Goal: Use online tool/utility: Utilize a website feature to perform a specific function

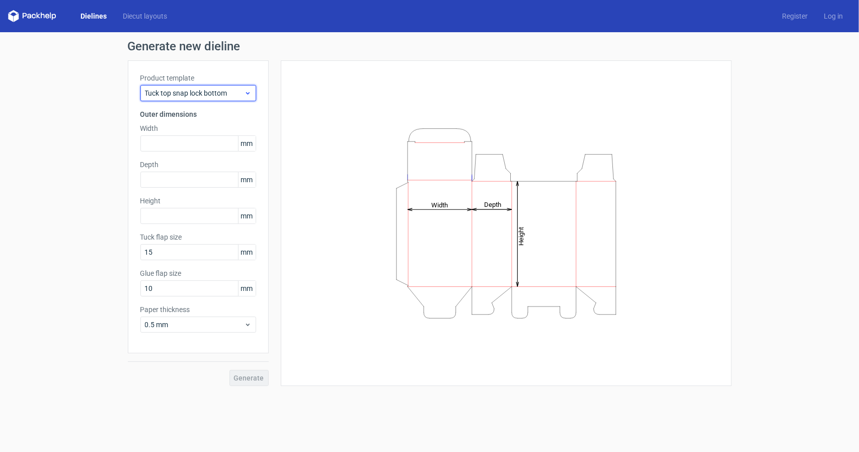
click at [202, 87] on div "Tuck top snap lock bottom" at bounding box center [198, 93] width 116 height 16
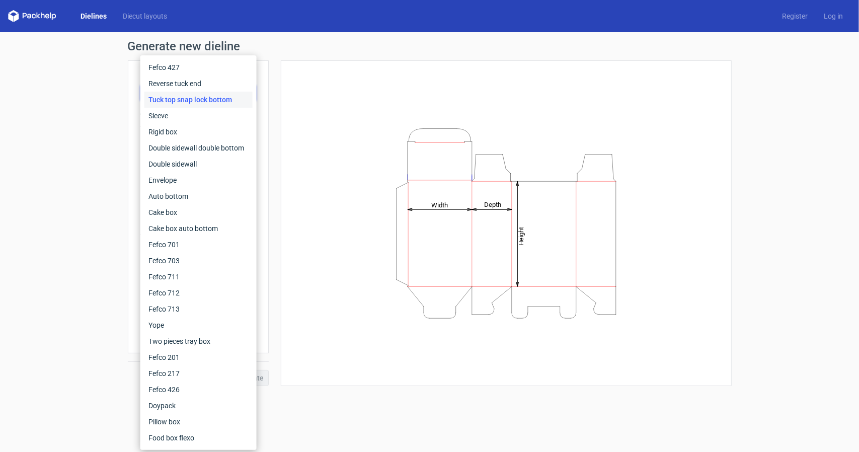
click at [94, 107] on div "Generate new dieline Product template Tuck top snap lock bottom Outer dimension…" at bounding box center [429, 213] width 859 height 362
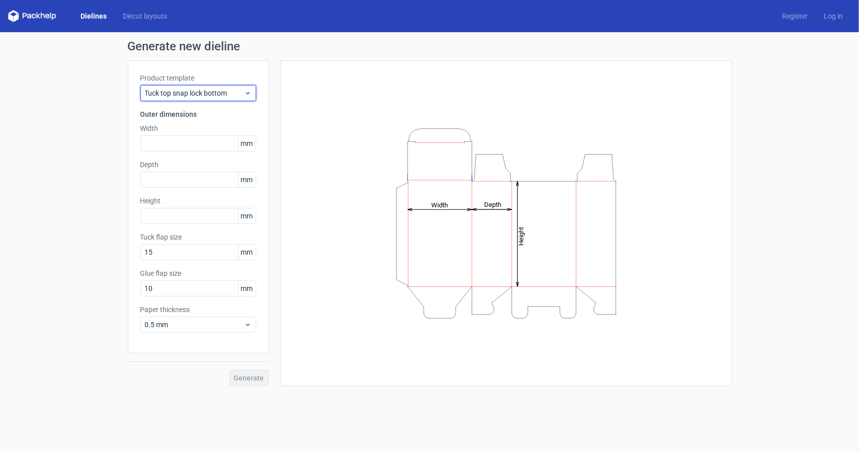
click at [214, 95] on span "Tuck top snap lock bottom" at bounding box center [194, 93] width 99 height 10
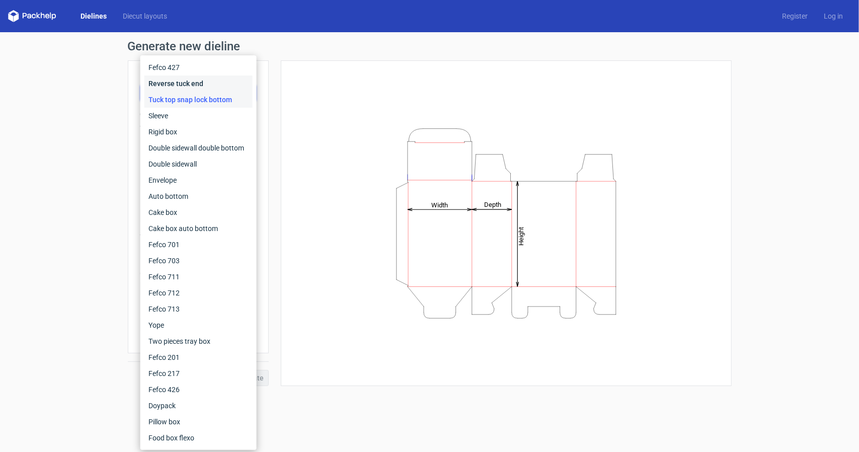
click at [195, 80] on div "Reverse tuck end" at bounding box center [198, 83] width 108 height 16
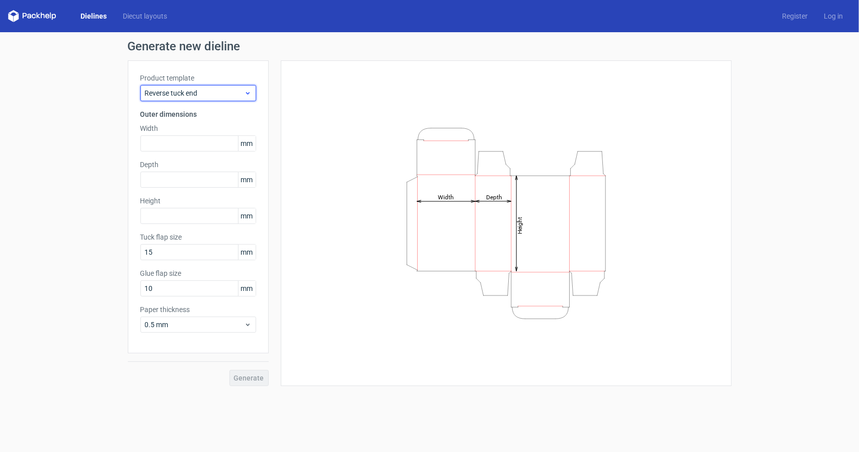
click at [211, 93] on span "Reverse tuck end" at bounding box center [194, 93] width 99 height 10
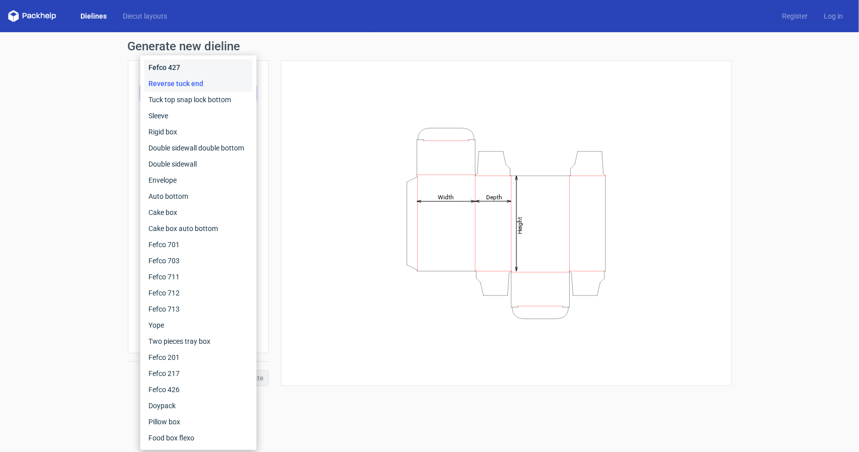
click at [205, 69] on div "Fefco 427" at bounding box center [198, 67] width 108 height 16
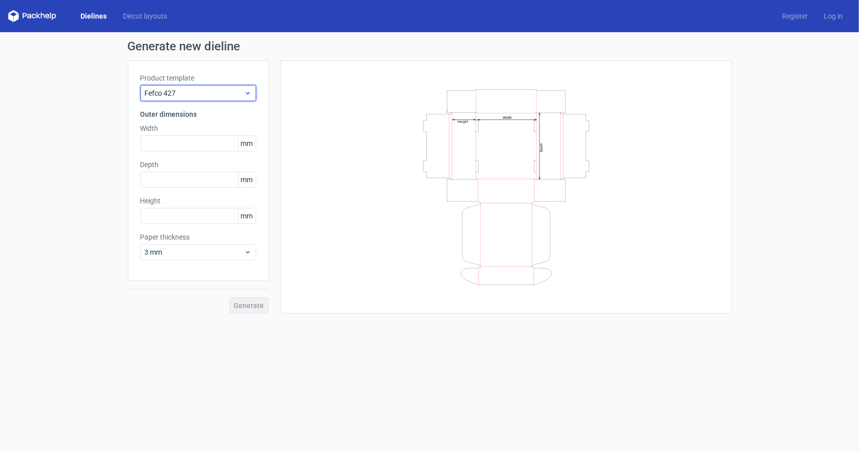
click at [205, 88] on span "Fefco 427" at bounding box center [194, 93] width 99 height 10
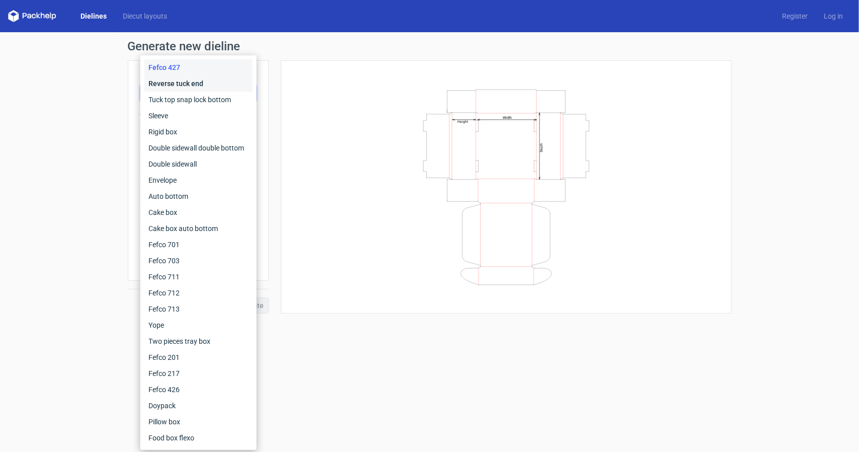
click at [203, 87] on div "Reverse tuck end" at bounding box center [198, 83] width 108 height 16
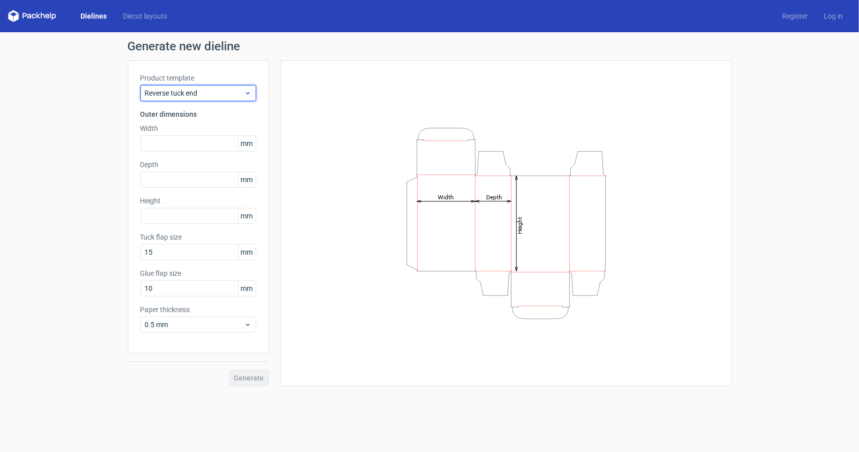
click at [202, 96] on span "Reverse tuck end" at bounding box center [194, 93] width 99 height 10
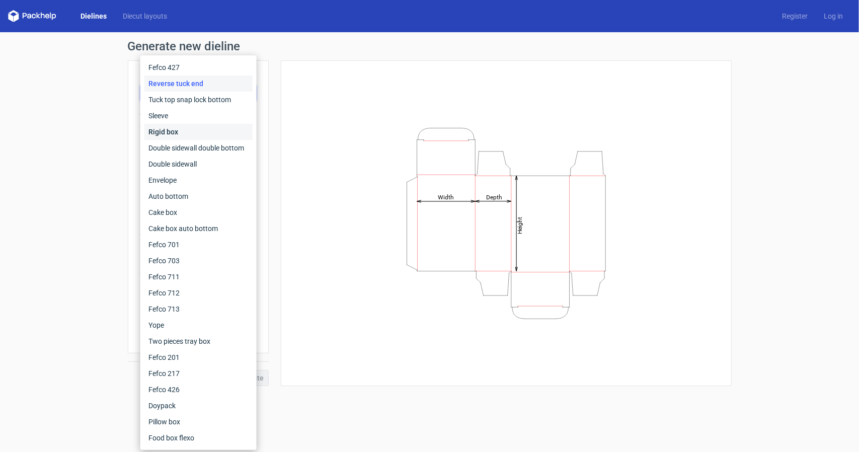
click at [197, 135] on div "Rigid box" at bounding box center [198, 132] width 108 height 16
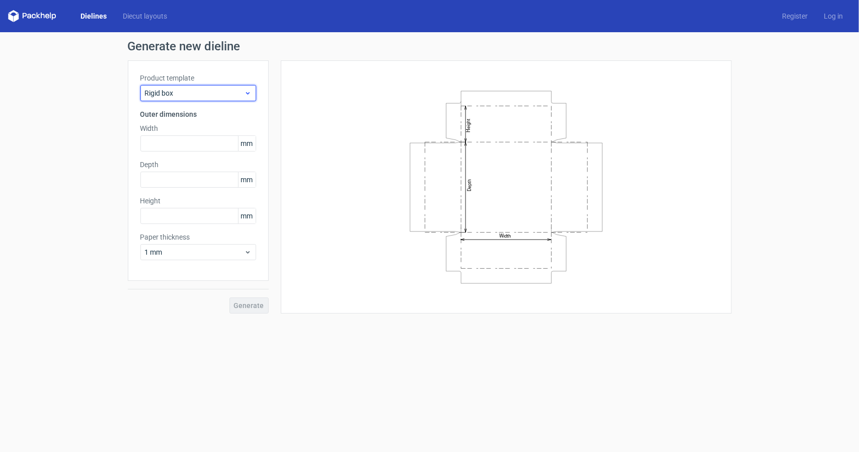
click at [196, 95] on span "Rigid box" at bounding box center [194, 93] width 99 height 10
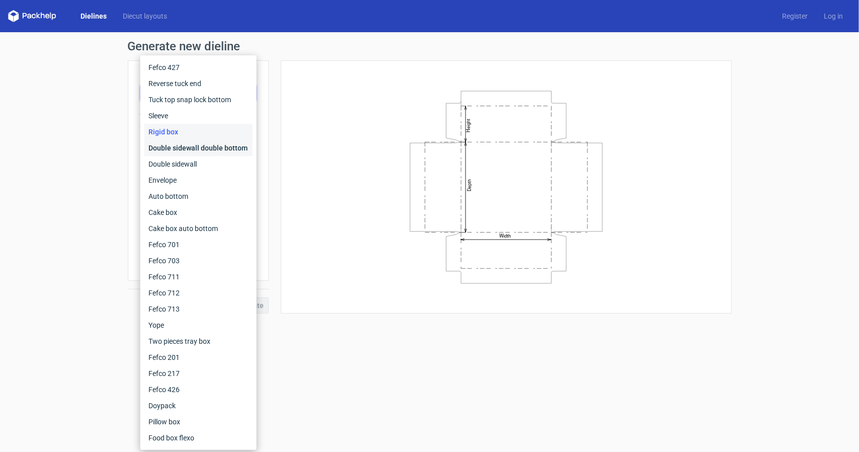
click at [192, 145] on div "Double sidewall double bottom" at bounding box center [198, 148] width 108 height 16
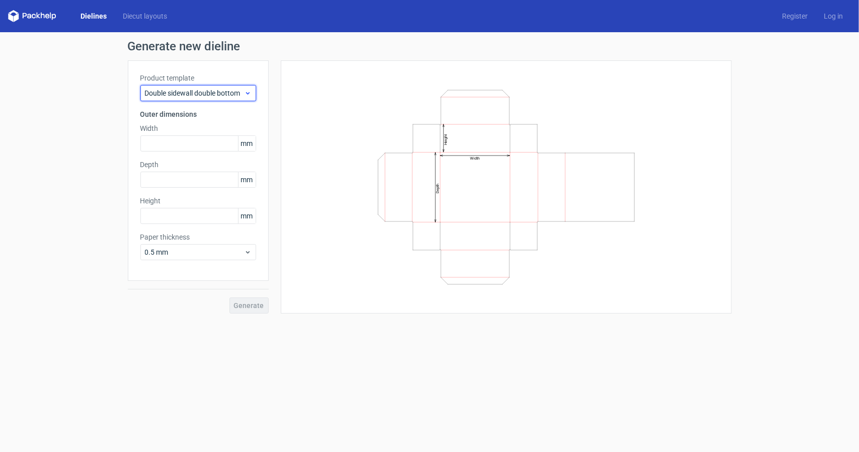
click at [194, 92] on span "Double sidewall double bottom" at bounding box center [194, 93] width 99 height 10
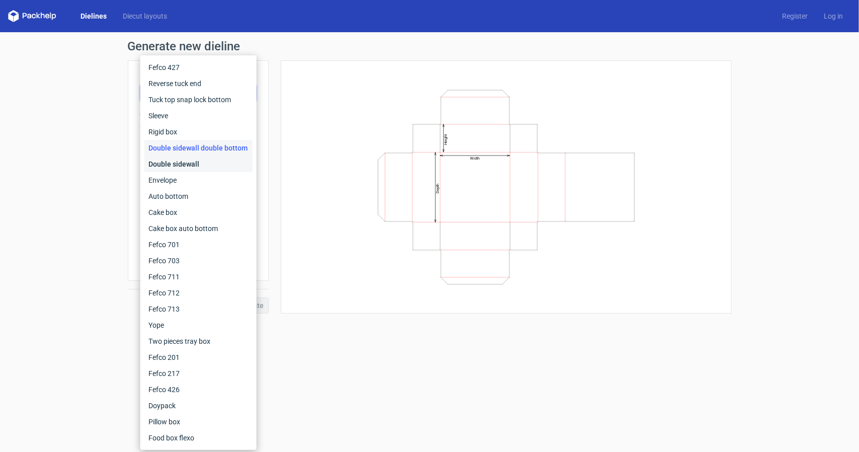
click at [186, 162] on div "Double sidewall" at bounding box center [198, 164] width 108 height 16
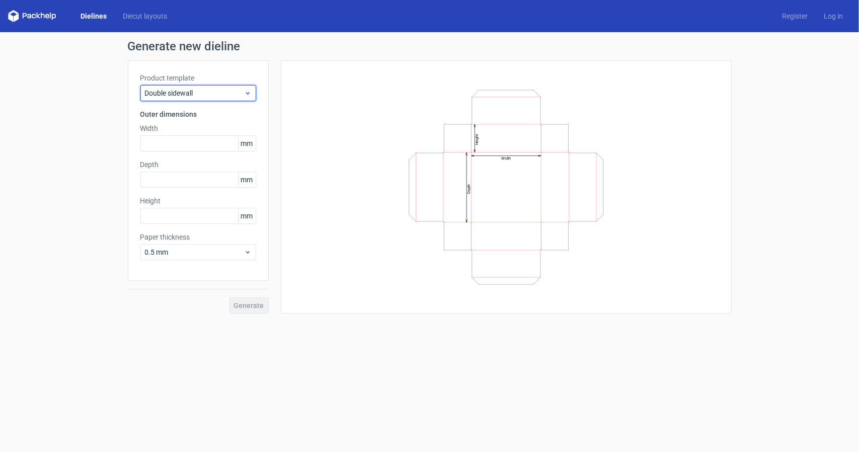
click at [198, 93] on span "Double sidewall" at bounding box center [194, 93] width 99 height 10
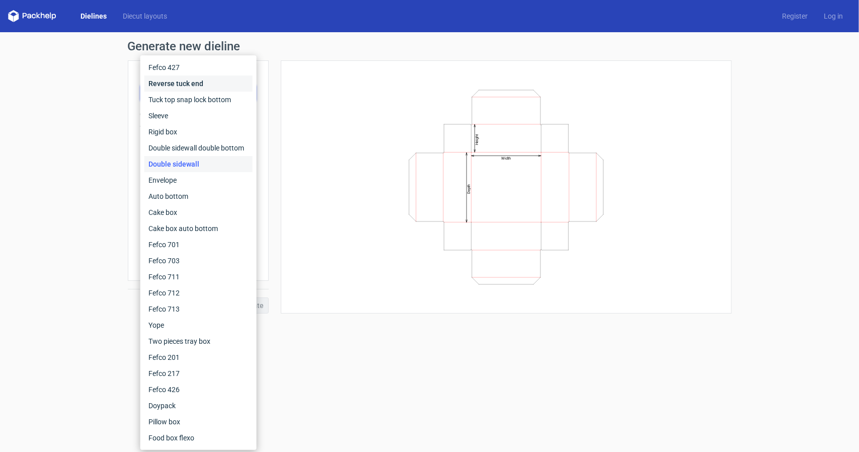
click at [185, 83] on div "Reverse tuck end" at bounding box center [198, 83] width 108 height 16
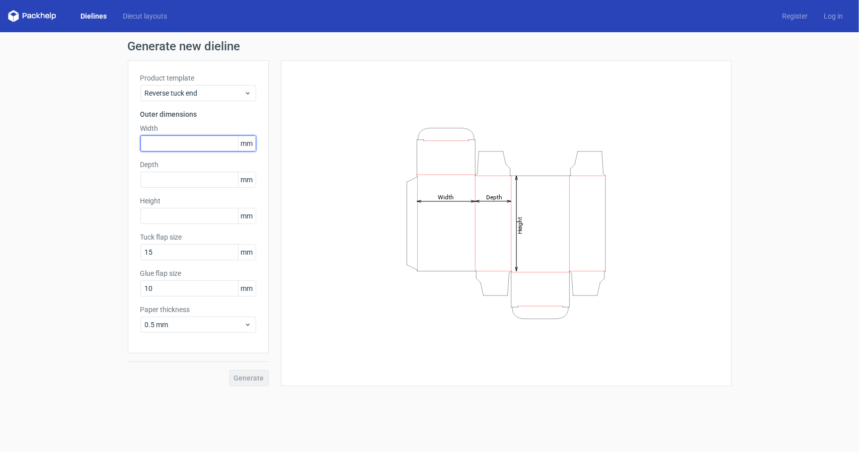
click at [178, 143] on input "text" at bounding box center [198, 143] width 116 height 16
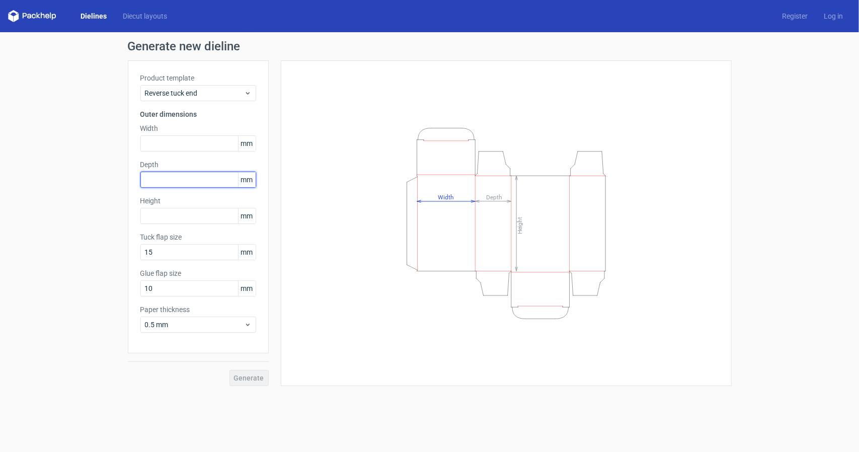
click at [189, 183] on input "text" at bounding box center [198, 180] width 116 height 16
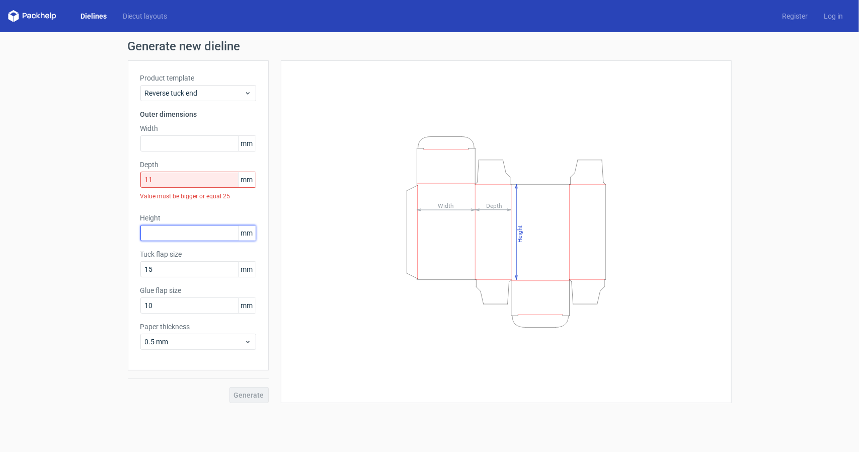
click at [185, 215] on div "Height mm" at bounding box center [198, 227] width 116 height 28
click at [194, 183] on input "11" at bounding box center [198, 180] width 116 height 16
drag, startPoint x: 201, startPoint y: 181, endPoint x: 87, endPoint y: 182, distance: 114.2
click at [99, 182] on div "Generate new dieline Product template Reverse tuck end Outer dimensions Width m…" at bounding box center [429, 221] width 859 height 379
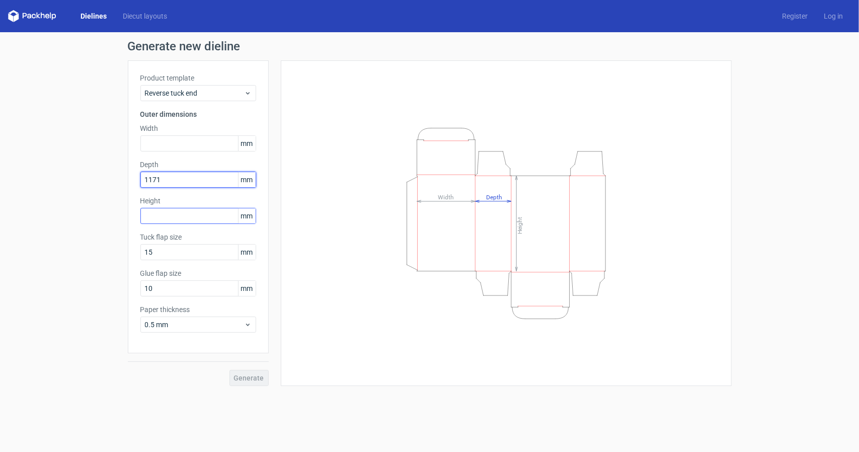
type input "1171"
click at [180, 219] on div "Height mm" at bounding box center [198, 210] width 116 height 28
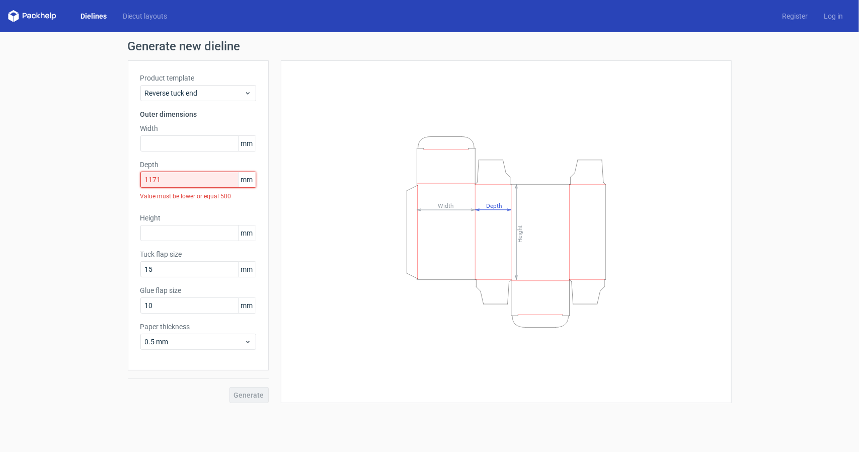
drag, startPoint x: 199, startPoint y: 175, endPoint x: 84, endPoint y: 183, distance: 115.5
click at [127, 180] on div "Generate new dieline Product template Reverse tuck end Outer dimensions Width m…" at bounding box center [429, 221] width 859 height 379
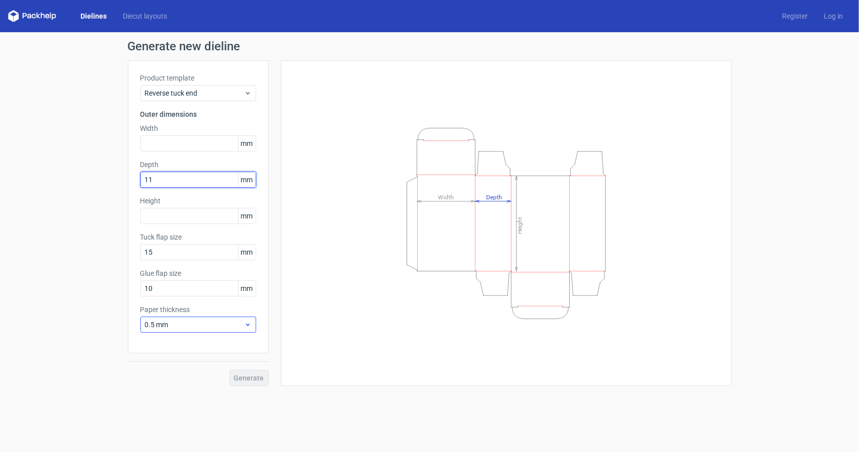
type input "11"
click at [195, 328] on div "Paper thickness 0.5 mm" at bounding box center [198, 318] width 116 height 28
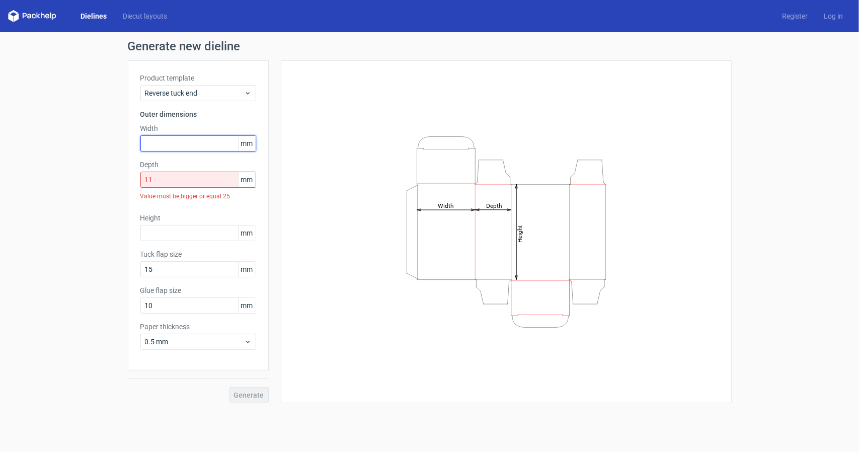
click at [209, 145] on input "text" at bounding box center [198, 143] width 116 height 16
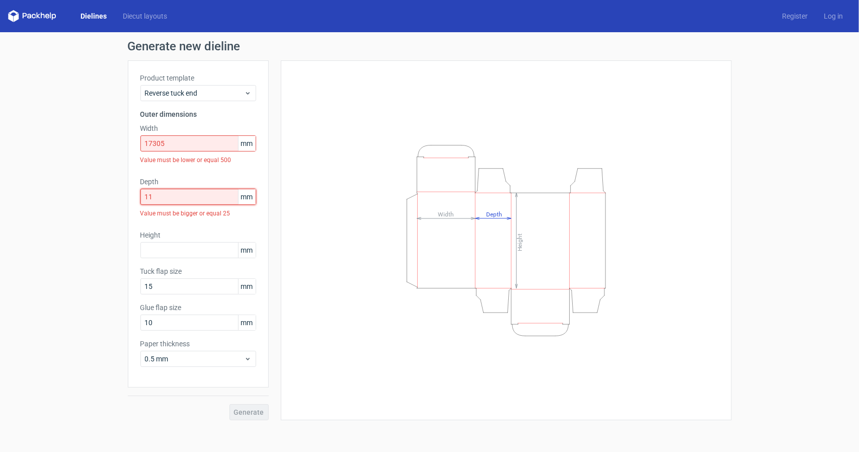
click at [190, 185] on div "Depth 11 mm Value must be bigger or equal 25" at bounding box center [198, 199] width 116 height 45
click at [195, 142] on input "17305" at bounding box center [198, 143] width 116 height 16
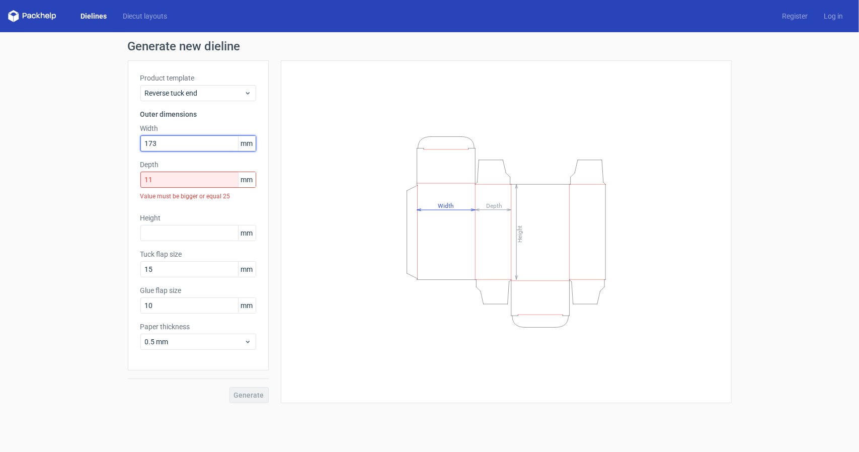
type input "173"
click at [195, 210] on div "Product template Reverse tuck end Outer dimensions Width 173 mm Depth 11 mm Val…" at bounding box center [198, 215] width 141 height 310
click at [194, 185] on input "11" at bounding box center [198, 180] width 116 height 16
click at [192, 241] on div "Product template Reverse tuck end Outer dimensions Width 173 mm Depth 11 mm Val…" at bounding box center [198, 215] width 141 height 310
click at [196, 177] on input "11" at bounding box center [198, 180] width 116 height 16
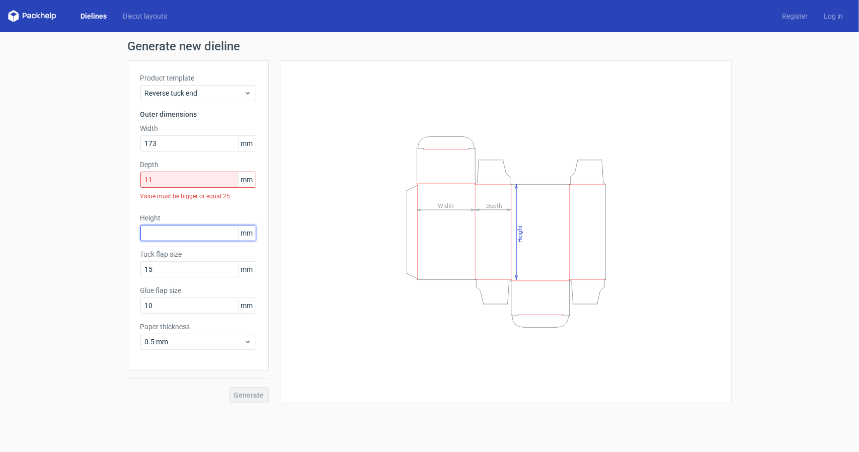
click at [188, 233] on input "text" at bounding box center [198, 233] width 116 height 16
click at [188, 195] on div "Value must be bigger or equal 25" at bounding box center [198, 196] width 116 height 17
click at [192, 189] on div "Value must be bigger or equal 25" at bounding box center [198, 196] width 116 height 17
click at [188, 183] on input "11" at bounding box center [198, 180] width 116 height 16
click at [174, 235] on input "text" at bounding box center [198, 233] width 116 height 16
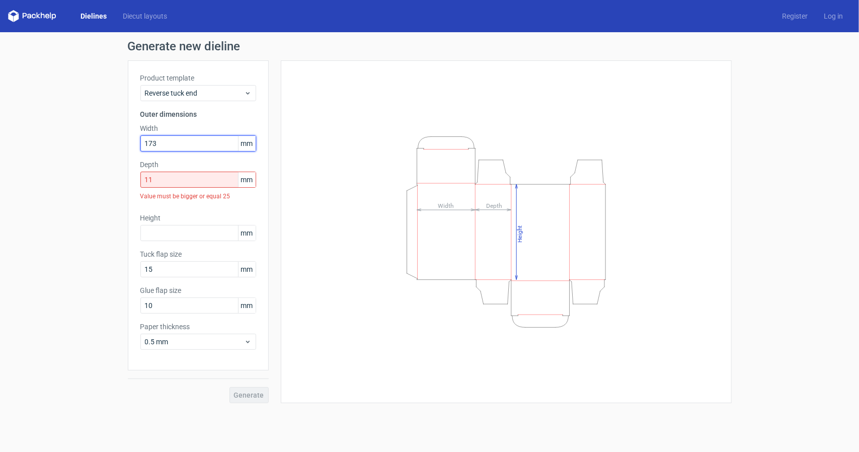
drag, startPoint x: 183, startPoint y: 139, endPoint x: 138, endPoint y: 155, distance: 47.7
click at [142, 142] on input "173" at bounding box center [198, 143] width 116 height 16
click at [175, 234] on input "text" at bounding box center [198, 233] width 116 height 16
paste input "173"
type input "173"
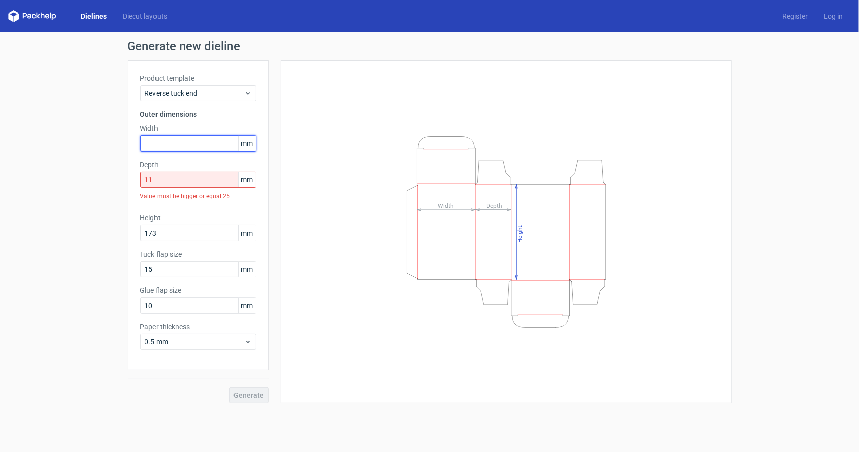
click at [177, 141] on input "text" at bounding box center [198, 143] width 116 height 16
type input "80"
click at [176, 235] on input "173" at bounding box center [198, 233] width 116 height 16
click at [191, 260] on div "Tuck flap size 15 mm" at bounding box center [198, 263] width 116 height 28
click at [194, 254] on label "Tuck flap size" at bounding box center [198, 254] width 116 height 10
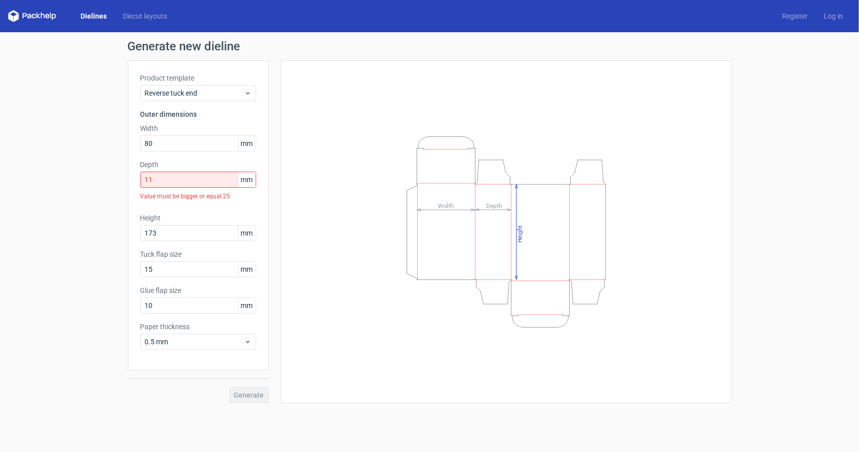
click at [253, 398] on div "Generate" at bounding box center [198, 386] width 141 height 33
click at [180, 308] on input "10" at bounding box center [198, 305] width 116 height 16
